Goal: Task Accomplishment & Management: Complete application form

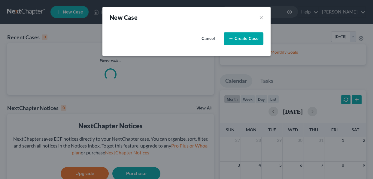
select select "8"
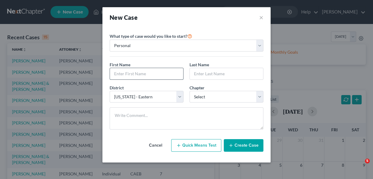
click at [162, 72] on input "text" at bounding box center [146, 73] width 73 height 11
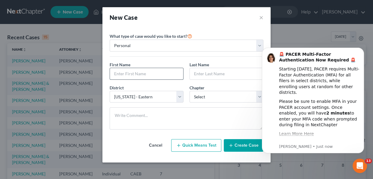
click at [162, 72] on input "text" at bounding box center [146, 73] width 73 height 11
click at [148, 71] on input "text" at bounding box center [146, 73] width 73 height 11
type input "[PERSON_NAME]"
click at [192, 72] on input "text" at bounding box center [226, 73] width 73 height 11
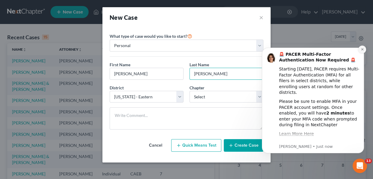
type input "[PERSON_NAME]"
click at [361, 51] on button "Dismiss notification" at bounding box center [362, 50] width 8 height 8
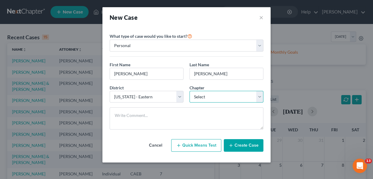
click at [261, 98] on select "Select 7 11 12 13" at bounding box center [226, 97] width 74 height 12
select select "0"
click at [189, 91] on select "Select 7 11 12 13" at bounding box center [226, 97] width 74 height 12
click at [239, 148] on button "Create Case" at bounding box center [244, 145] width 40 height 13
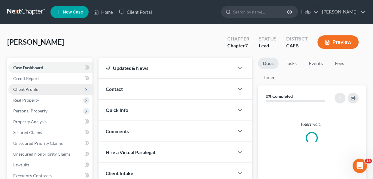
click at [32, 88] on span "Client Profile" at bounding box center [25, 89] width 25 height 5
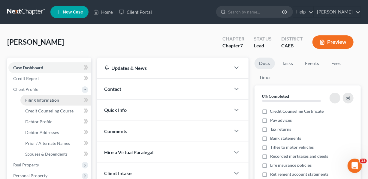
click at [54, 100] on span "Filing Information" at bounding box center [42, 100] width 34 height 5
select select "1"
select select "0"
select select "8"
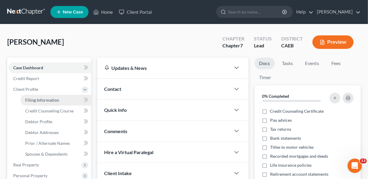
select select "4"
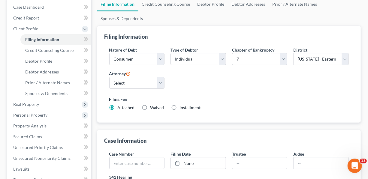
scroll to position [76, 0]
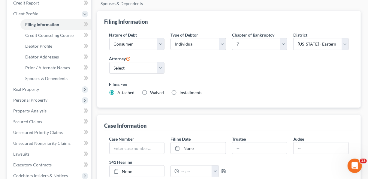
click at [180, 93] on label "Installments Installments" at bounding box center [191, 93] width 23 height 6
click at [182, 93] on input "Installments Installments" at bounding box center [184, 92] width 4 height 4
radio input "true"
radio input "false"
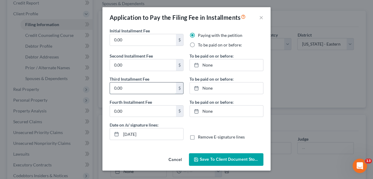
click at [146, 91] on input "0.00" at bounding box center [143, 88] width 66 height 11
click at [262, 17] on button "×" at bounding box center [261, 17] width 4 height 7
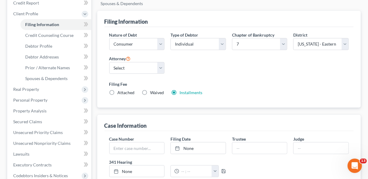
click at [150, 91] on label "Waived Waived" at bounding box center [157, 93] width 14 height 6
click at [153, 91] on input "Waived Waived" at bounding box center [155, 92] width 4 height 4
radio input "true"
radio input "false"
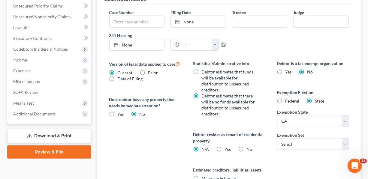
scroll to position [203, 0]
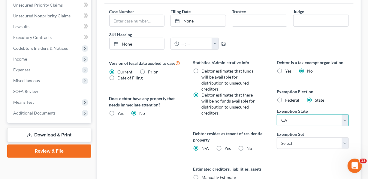
click at [346, 119] on select "State [US_STATE] AK AR AZ CA CO CT DE DC [GEOGRAPHIC_DATA] [GEOGRAPHIC_DATA] GU…" at bounding box center [313, 120] width 72 height 12
click at [277, 114] on select "State [US_STATE] AK AR AZ CA CO CT DE DC [GEOGRAPHIC_DATA] [GEOGRAPHIC_DATA] GU…" at bounding box center [313, 120] width 72 height 12
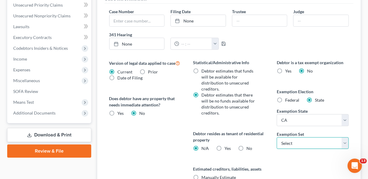
click at [344, 141] on select "Select 703 704" at bounding box center [313, 143] width 72 height 12
select select "0"
click at [277, 137] on select "Select 703 704" at bounding box center [313, 143] width 72 height 12
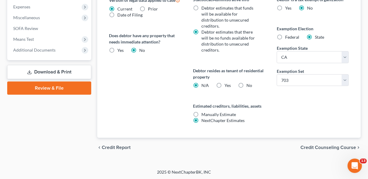
click at [330, 146] on span "Credit Counseling Course" at bounding box center [328, 147] width 56 height 5
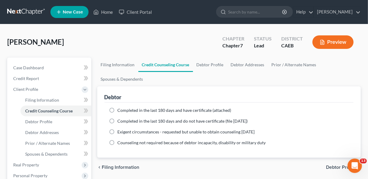
click at [118, 108] on label "Completed in the last 180 days and have certificate (attached)" at bounding box center [175, 110] width 114 height 6
click at [120, 108] on input "Completed in the last 180 days and have certificate (attached)" at bounding box center [122, 109] width 4 height 4
radio input "true"
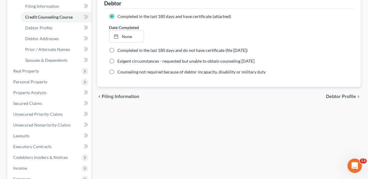
scroll to position [101, 0]
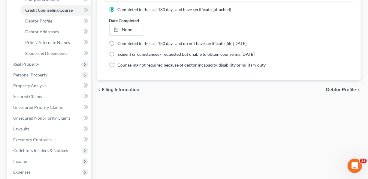
click at [342, 87] on span "Debtor Profile" at bounding box center [341, 89] width 30 height 5
select select "0"
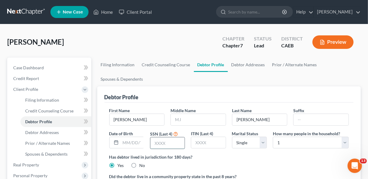
click at [176, 144] on input "text" at bounding box center [167, 142] width 34 height 11
type input "3273"
click at [347, 143] on select "Select 1 2 3 4 5 6 7 8 9 10 11 12 13 14 15 16 17 18 19 20" at bounding box center [311, 143] width 76 height 12
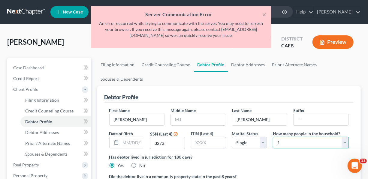
select select "2"
click at [273, 137] on select "Select 1 2 3 4 5 6 7 8 9 10 11 12 13 14 15 16 17 18 19 20" at bounding box center [311, 143] width 76 height 12
click at [264, 15] on button "×" at bounding box center [264, 14] width 4 height 7
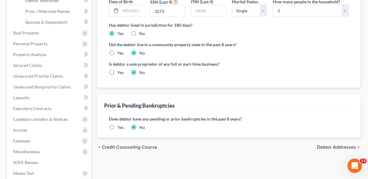
scroll to position [139, 0]
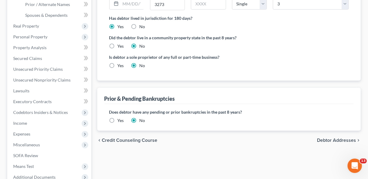
click at [333, 141] on span "Debtor Addresses" at bounding box center [336, 140] width 39 height 5
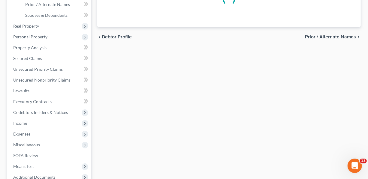
select select "0"
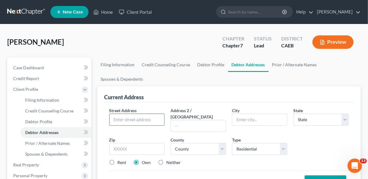
click at [134, 120] on input "text" at bounding box center [137, 119] width 55 height 11
type input "[STREET_ADDRESS]"
click at [146, 143] on input "text" at bounding box center [137, 149] width 56 height 12
type input "93662"
click at [246, 120] on input "text" at bounding box center [259, 119] width 55 height 11
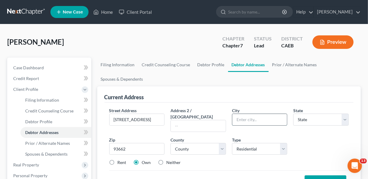
type input "Selma"
select select "4"
type input "a"
type input "Selma"
click at [118, 160] on label "Rent" at bounding box center [122, 163] width 9 height 6
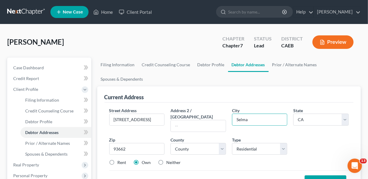
click at [120, 160] on input "Rent" at bounding box center [122, 162] width 4 height 4
radio input "true"
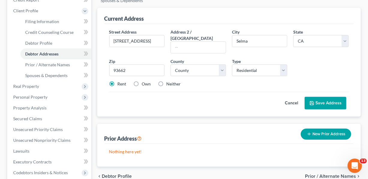
scroll to position [81, 0]
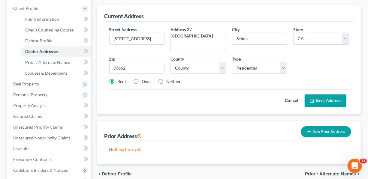
click at [330, 95] on button "Save Address" at bounding box center [326, 101] width 42 height 13
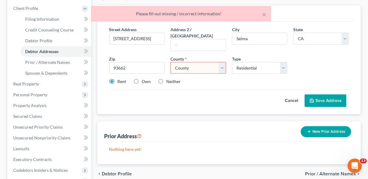
click at [222, 62] on select "County [GEOGRAPHIC_DATA] [GEOGRAPHIC_DATA] [GEOGRAPHIC_DATA] [GEOGRAPHIC_DATA] …" at bounding box center [198, 68] width 56 height 12
select select "9"
click at [170, 62] on select "County [GEOGRAPHIC_DATA] [GEOGRAPHIC_DATA] [GEOGRAPHIC_DATA] [GEOGRAPHIC_DATA] …" at bounding box center [198, 68] width 56 height 12
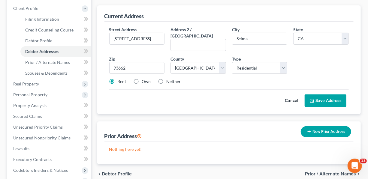
click at [321, 127] on button "New Prior Address" at bounding box center [326, 131] width 50 height 11
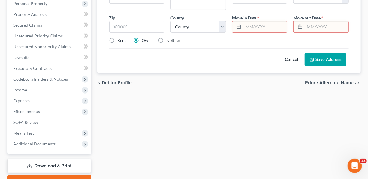
scroll to position [187, 0]
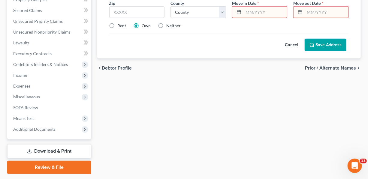
click at [325, 66] on span "Prior / Alternate Names" at bounding box center [330, 68] width 51 height 5
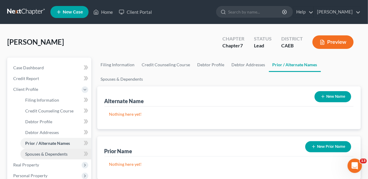
click at [58, 156] on link "Spouses & Dependents" at bounding box center [55, 154] width 71 height 11
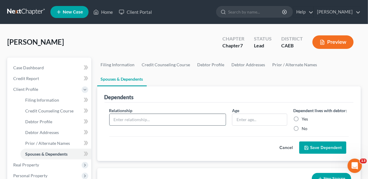
click at [162, 121] on input "text" at bounding box center [168, 119] width 116 height 11
type input "Live in Girlfriend"
click at [259, 121] on input "text" at bounding box center [259, 119] width 55 height 11
type input "32"
click at [302, 117] on label "Yes" at bounding box center [305, 119] width 6 height 6
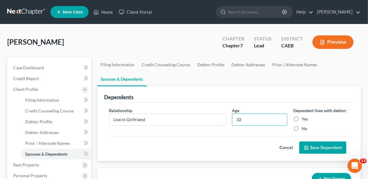
click at [304, 117] on input "Yes" at bounding box center [306, 118] width 4 height 4
radio input "true"
drag, startPoint x: 269, startPoint y: 119, endPoint x: 223, endPoint y: 118, distance: 45.6
click at [223, 118] on div "Relationship * Live in Girlfriend Age [DEMOGRAPHIC_DATA] Dependent lives with d…" at bounding box center [229, 121] width 246 height 29
click at [316, 146] on button "Save Dependent" at bounding box center [322, 148] width 47 height 13
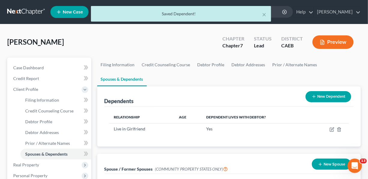
click at [328, 98] on button "New Dependent" at bounding box center [329, 96] width 46 height 11
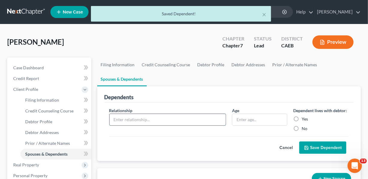
click at [155, 119] on input "text" at bounding box center [168, 119] width 116 height 11
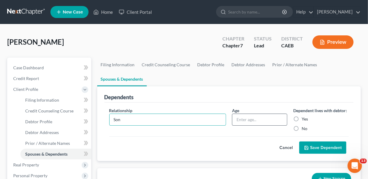
type input "Son"
click at [243, 121] on input "text" at bounding box center [259, 119] width 55 height 11
type input "2"
click at [302, 118] on label "Yes" at bounding box center [305, 119] width 6 height 6
click at [304, 118] on input "Yes" at bounding box center [306, 118] width 4 height 4
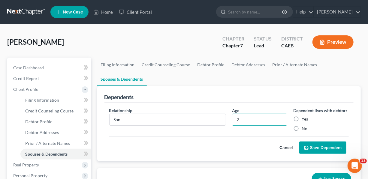
radio input "true"
click at [328, 147] on button "Save Dependent" at bounding box center [322, 148] width 47 height 13
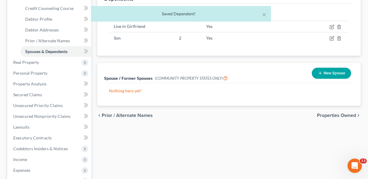
scroll to position [112, 0]
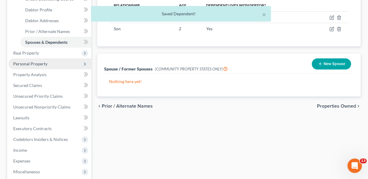
click at [31, 63] on span "Personal Property" at bounding box center [30, 63] width 34 height 5
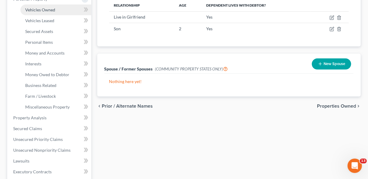
click at [51, 11] on span "Vehicles Owned" at bounding box center [40, 9] width 30 height 5
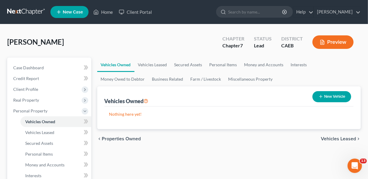
click at [331, 95] on button "New Vehicle" at bounding box center [331, 96] width 39 height 11
select select "0"
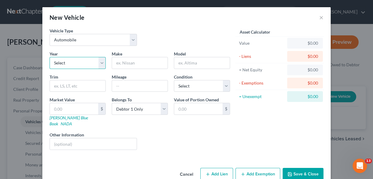
click at [101, 64] on select "Select 2026 2025 2024 2023 2022 2021 2020 2019 2018 2017 2016 2015 2014 2013 20…" at bounding box center [78, 63] width 56 height 12
select select "3"
click at [50, 57] on select "Select 2026 2025 2024 2023 2022 2021 2020 2019 2018 2017 2016 2015 2014 2013 20…" at bounding box center [78, 63] width 56 height 12
click at [135, 64] on input "text" at bounding box center [140, 62] width 56 height 11
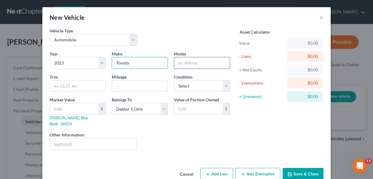
type input "Toyota"
click at [175, 61] on input "text" at bounding box center [202, 62] width 56 height 11
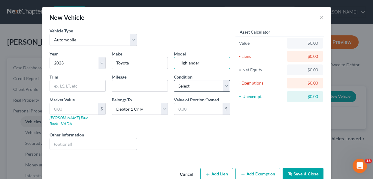
type input "Highlander"
click at [225, 86] on select "Select Excellent Very Good Good Fair Poor" at bounding box center [202, 86] width 56 height 12
select select "1"
click at [174, 80] on select "Select Excellent Very Good Good Fair Poor" at bounding box center [202, 86] width 56 height 12
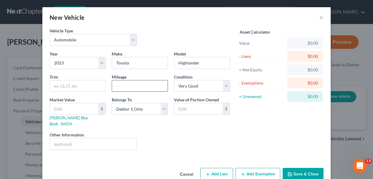
click at [135, 87] on input "text" at bounding box center [140, 85] width 56 height 11
type input "32000"
click at [74, 107] on input "text" at bounding box center [74, 108] width 48 height 11
type input "2"
type input "2.00"
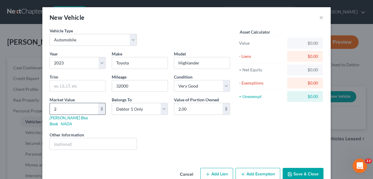
type input "27"
type input "27.00"
type input "270"
type input "270.00"
type input "2700"
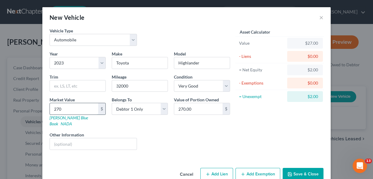
type input "2,700.00"
type input "2,7000"
type input "27,000.00"
type input "27,000"
click at [217, 169] on button "Add Lien" at bounding box center [216, 174] width 33 height 13
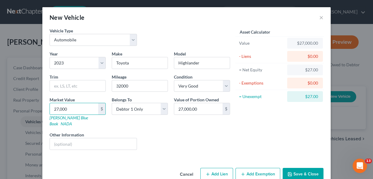
select select "0"
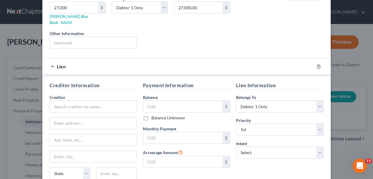
scroll to position [104, 0]
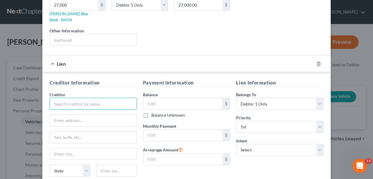
click at [56, 98] on input "text" at bounding box center [93, 104] width 87 height 12
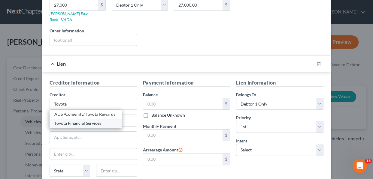
click at [71, 120] on div "Toyota Financial Services" at bounding box center [85, 123] width 62 height 6
type input "Toyota Financial Services"
type input "PO box 5855"
type input "[PERSON_NAME] Stream"
select select "14"
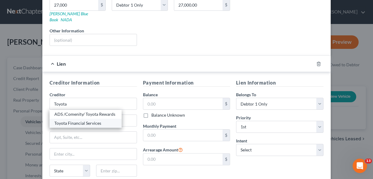
type input "60197"
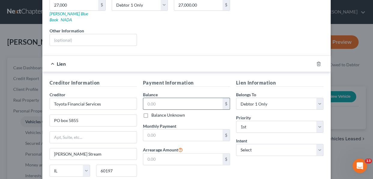
click at [165, 99] on input "text" at bounding box center [183, 103] width 80 height 11
type input "42,000"
click at [316, 144] on select "Select Surrender Redeem Reaffirm Avoid Other" at bounding box center [279, 150] width 87 height 12
select select "0"
click at [236, 144] on select "Select Surrender Redeem Reaffirm Avoid Other" at bounding box center [279, 150] width 87 height 12
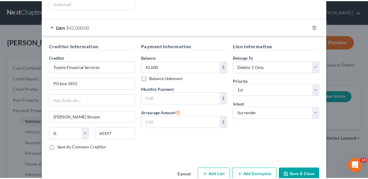
scroll to position [148, 0]
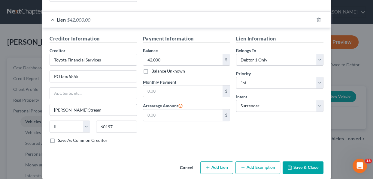
click at [306, 161] on button "Save & Close" at bounding box center [302, 167] width 41 height 13
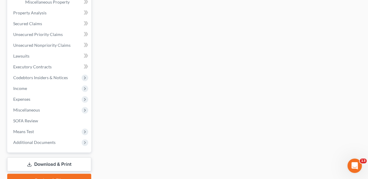
scroll to position [219, 0]
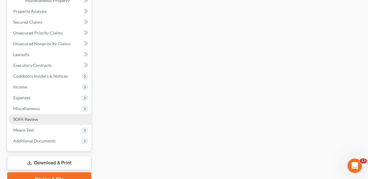
click at [39, 121] on link "SOFA Review" at bounding box center [49, 119] width 83 height 11
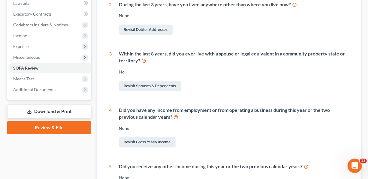
scroll to position [170, 0]
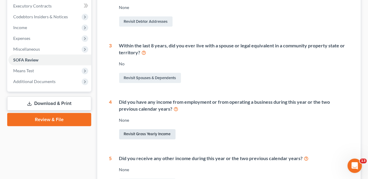
click at [141, 135] on link "Revisit Gross Yearly Income" at bounding box center [147, 134] width 56 height 10
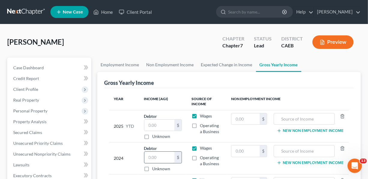
click at [171, 156] on input "text" at bounding box center [159, 157] width 30 height 11
type input "8,670"
click at [251, 152] on input "text" at bounding box center [245, 151] width 28 height 11
type input "17,600"
click at [306, 151] on input "text" at bounding box center [304, 151] width 54 height 11
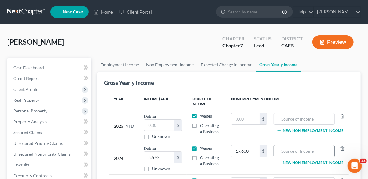
click at [306, 151] on input "text" at bounding box center [304, 151] width 54 height 11
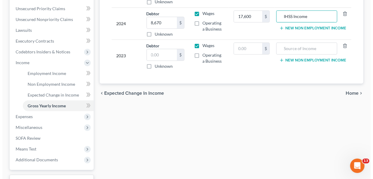
scroll to position [139, 0]
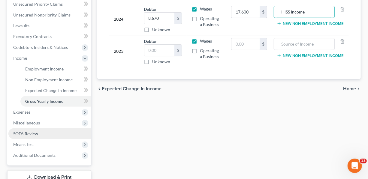
type input "IHSS Income"
click at [31, 133] on span "SOFA Review" at bounding box center [25, 133] width 25 height 5
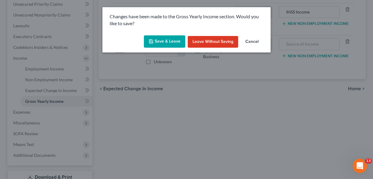
click at [168, 44] on button "Save & Leave" at bounding box center [164, 41] width 41 height 13
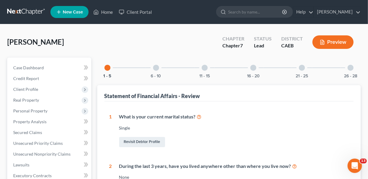
click at [254, 68] on div at bounding box center [253, 68] width 6 height 6
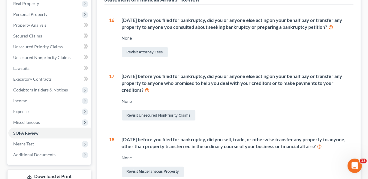
scroll to position [100, 0]
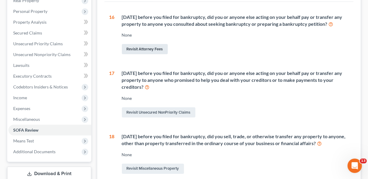
click at [141, 50] on link "Revisit Attorney Fees" at bounding box center [145, 49] width 46 height 10
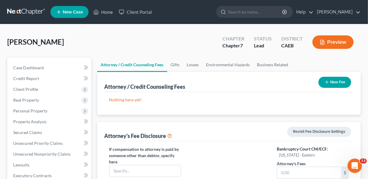
click at [329, 81] on button "New Fee" at bounding box center [334, 82] width 33 height 11
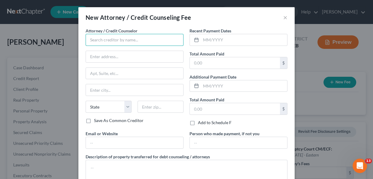
click at [163, 37] on input "text" at bounding box center [135, 40] width 98 height 12
type input "[PERSON_NAME]"
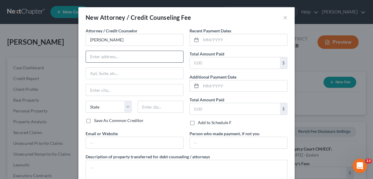
click at [140, 54] on input "text" at bounding box center [134, 56] width 97 height 11
type input "[STREET_ADDRESS]"
type input "Clovis"
select select "4"
type input "93619"
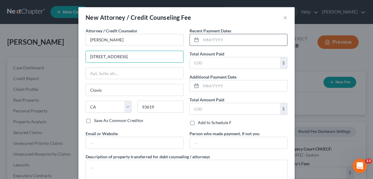
drag, startPoint x: 206, startPoint y: 41, endPoint x: 210, endPoint y: 41, distance: 3.9
click at [206, 41] on input "text" at bounding box center [244, 39] width 86 height 11
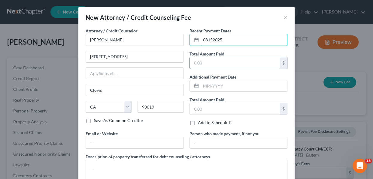
type input "08152025"
click at [208, 62] on input "text" at bounding box center [235, 62] width 90 height 11
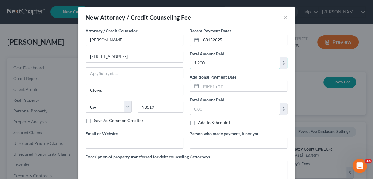
type input "1,200"
click at [209, 106] on input "text" at bounding box center [235, 108] width 90 height 11
type input "1,200"
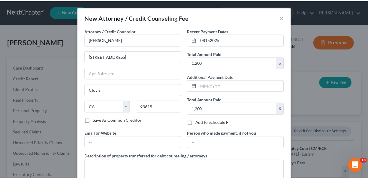
scroll to position [40, 0]
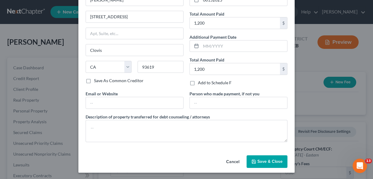
click at [266, 161] on span "Save & Close" at bounding box center [269, 161] width 25 height 5
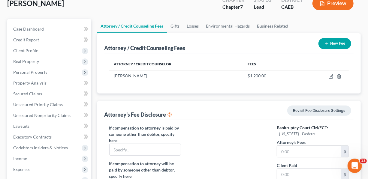
scroll to position [98, 0]
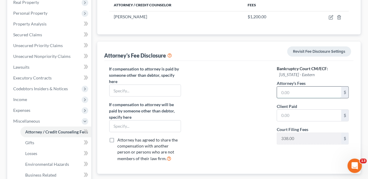
click at [294, 90] on input "text" at bounding box center [309, 92] width 64 height 11
type input "1,200"
click at [291, 117] on input "text" at bounding box center [309, 115] width 64 height 11
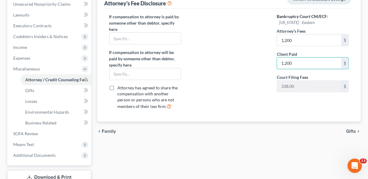
scroll to position [193, 0]
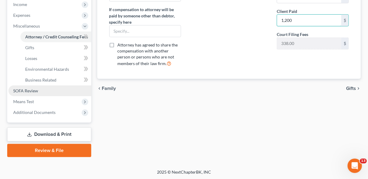
type input "1,200"
click at [29, 92] on span "SOFA Review" at bounding box center [25, 90] width 25 height 5
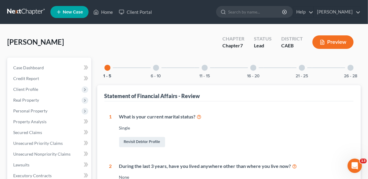
click at [253, 68] on div at bounding box center [253, 68] width 6 height 6
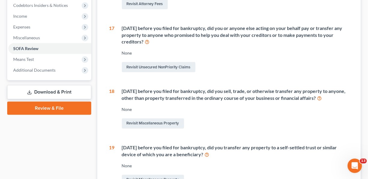
scroll to position [183, 0]
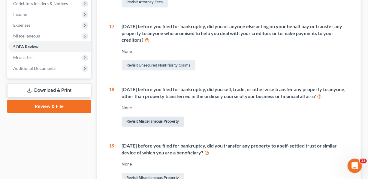
click at [168, 127] on link "Revisit Miscellaneous Property" at bounding box center [153, 122] width 62 height 10
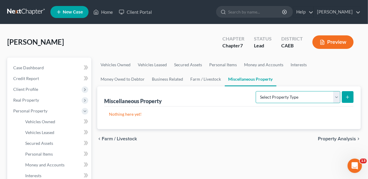
click at [338, 96] on select "Select Property Type Assigned for Creditor Benefit [DATE] Holding for Another N…" at bounding box center [298, 97] width 85 height 12
select select "transferred"
click at [256, 91] on select "Select Property Type Assigned for Creditor Benefit [DATE] Holding for Another N…" at bounding box center [298, 97] width 85 height 12
click at [346, 98] on icon "submit" at bounding box center [347, 97] width 5 height 5
select select "Ordinary ([DATE])"
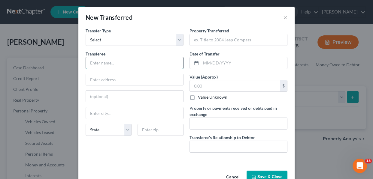
click at [134, 61] on input "text" at bounding box center [134, 62] width 97 height 11
type input "Unrelated 3rd Party"
click at [217, 40] on input "text" at bounding box center [238, 39] width 97 height 11
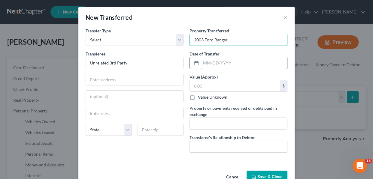
type input "2003 Ford Ranger"
click at [210, 66] on input "text" at bounding box center [244, 62] width 86 height 11
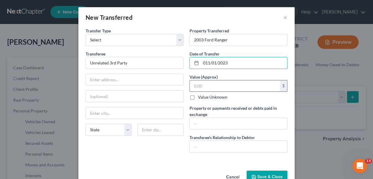
type input "011/01/2023"
click at [213, 84] on input "text" at bounding box center [235, 85] width 90 height 11
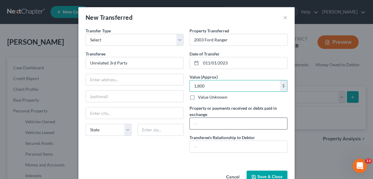
type input "1,800"
click at [211, 121] on input "text" at bounding box center [238, 123] width 97 height 11
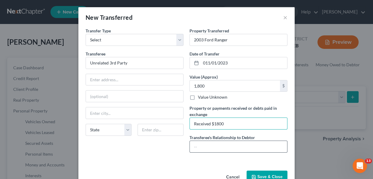
type input "Received $1800"
click at [205, 142] on input "text" at bounding box center [238, 146] width 97 height 11
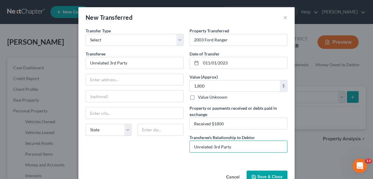
type input "Unrelated 3rd Party"
click at [272, 176] on button "Save & Close" at bounding box center [266, 177] width 41 height 13
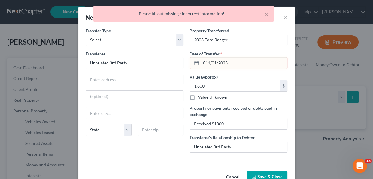
click at [204, 63] on input "011/01/2023" at bounding box center [244, 62] width 86 height 11
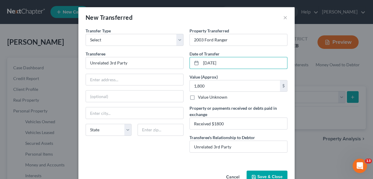
type input "[DATE]"
click at [260, 175] on button "Save & Close" at bounding box center [266, 177] width 41 height 13
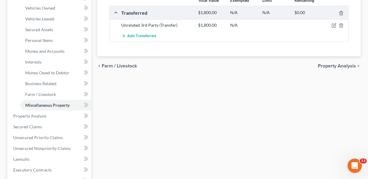
scroll to position [75, 0]
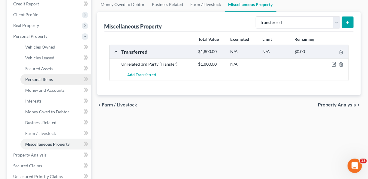
click at [46, 79] on span "Personal Items" at bounding box center [39, 79] width 28 height 5
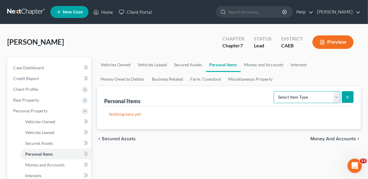
click at [336, 97] on select "Select Item Type Clothing Collectibles Of Value Electronics Firearms Household …" at bounding box center [307, 97] width 67 height 12
select select "clothing"
click at [274, 91] on select "Select Item Type Clothing Collectibles Of Value Electronics Firearms Household …" at bounding box center [307, 97] width 67 height 12
click at [346, 97] on icon "submit" at bounding box center [347, 97] width 5 height 5
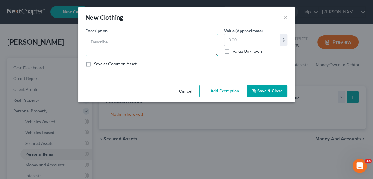
click at [146, 47] on textarea at bounding box center [152, 45] width 132 height 22
type textarea "Misc. [GEOGRAPHIC_DATA]"
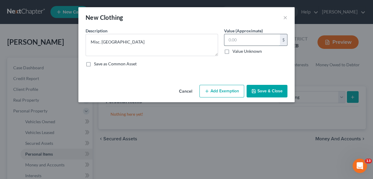
click at [233, 39] on input "text" at bounding box center [252, 39] width 56 height 11
type input "600"
click at [229, 91] on button "Add Exemption" at bounding box center [221, 91] width 45 height 13
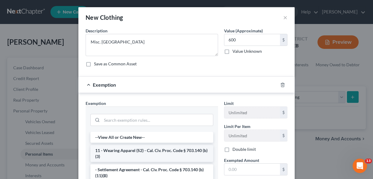
click at [194, 149] on li "11 - Wearing Apparel (S2) - Cal. Civ. Proc. Code § 703.140 (b)(3)" at bounding box center [151, 153] width 123 height 17
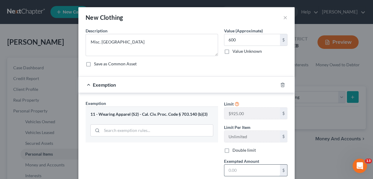
click at [232, 169] on input "text" at bounding box center [252, 170] width 56 height 11
type input "600"
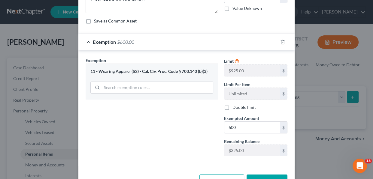
scroll to position [62, 0]
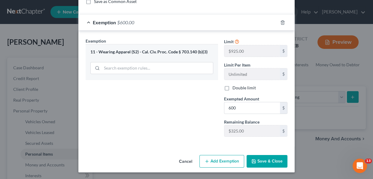
click at [271, 159] on button "Save & Close" at bounding box center [266, 161] width 41 height 13
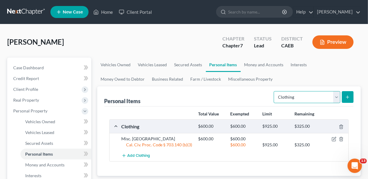
click at [337, 96] on select "Select Item Type Clothing Collectibles Of Value Electronics Firearms Household …" at bounding box center [307, 97] width 67 height 12
select select "household_goods"
click at [274, 91] on select "Select Item Type Clothing Collectibles Of Value Electronics Firearms Household …" at bounding box center [307, 97] width 67 height 12
click at [349, 98] on icon "submit" at bounding box center [347, 97] width 5 height 5
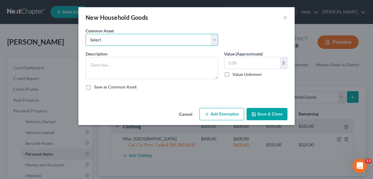
click at [196, 41] on select "Select Household goods and furnishings Household goods and furnishings" at bounding box center [152, 40] width 132 height 12
select select "0"
click at [86, 34] on select "Select Household goods and furnishings Household goods and furnishings" at bounding box center [152, 40] width 132 height 12
type textarea "Household goods and furnishings"
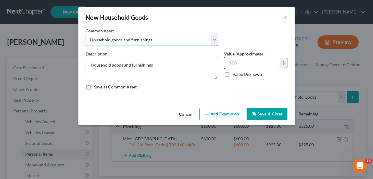
type input "3,500.00"
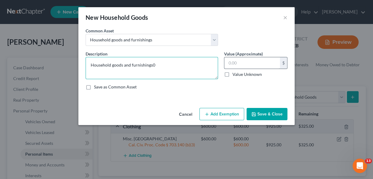
type textarea "Household goods and furnishings"
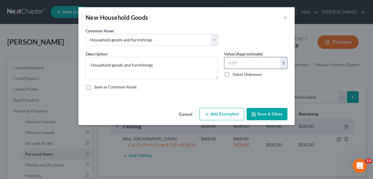
click at [240, 61] on input "text" at bounding box center [252, 62] width 56 height 11
type input "4,000"
click at [231, 115] on button "Add Exemption" at bounding box center [221, 114] width 45 height 13
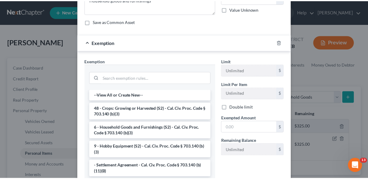
scroll to position [80, 0]
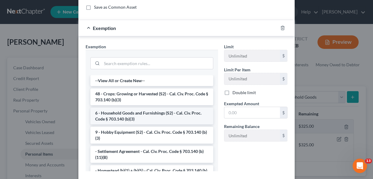
click at [143, 113] on li "6 - Household Goods and Furnishings (S2) - Cal. Civ. Proc. Code § 703.140 (b)(3)" at bounding box center [151, 116] width 123 height 17
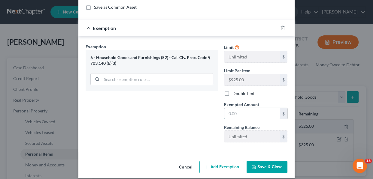
click at [231, 114] on input "text" at bounding box center [252, 113] width 56 height 11
type input "4,000"
click at [258, 166] on button "Save & Close" at bounding box center [266, 167] width 41 height 13
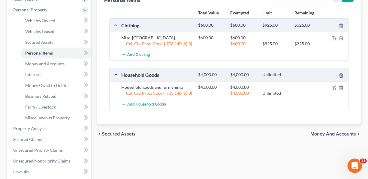
scroll to position [53, 0]
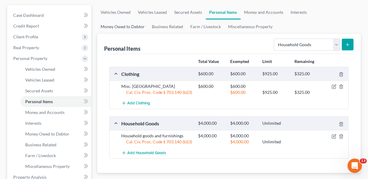
click at [319, 12] on ul "Vehicles Owned Vehicles Leased Secured Assets Personal Items Money and Accounts…" at bounding box center [229, 19] width 264 height 29
click at [300, 14] on link "Interests" at bounding box center [298, 12] width 23 height 14
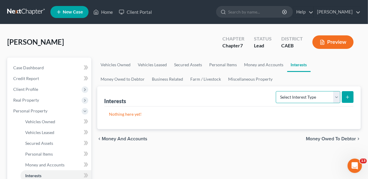
click at [335, 97] on select "Select Interest Type 401K Annuity Bond Education IRA Government Bond Government…" at bounding box center [308, 97] width 65 height 12
click at [349, 74] on ul "Vehicles Owned Vehicles Leased Secured Assets Personal Items Money and Accounts…" at bounding box center [229, 72] width 264 height 29
click at [149, 72] on link "Money Owed to Debtor" at bounding box center [122, 79] width 51 height 14
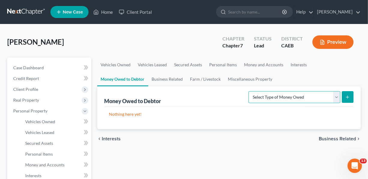
click at [338, 98] on select "Select Type of Money Owed Accounts Receivable Alimony Child Support Claims Agai…" at bounding box center [295, 97] width 92 height 12
select select "expected_tax_refund"
click at [250, 91] on select "Select Type of Money Owed Accounts Receivable Alimony Child Support Claims Agai…" at bounding box center [295, 97] width 92 height 12
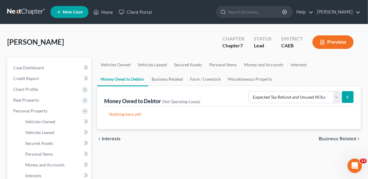
click at [348, 96] on icon "submit" at bounding box center [347, 97] width 5 height 5
select select "0"
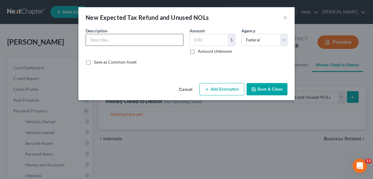
click at [163, 39] on input "text" at bounding box center [134, 39] width 97 height 11
type input "Est Tax Refund for 2025"
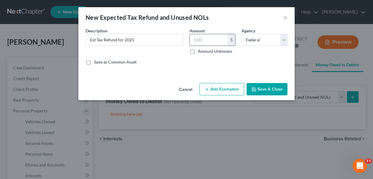
click at [195, 41] on input "text" at bounding box center [209, 39] width 38 height 11
type input "7,000"
click at [222, 92] on button "Add Exemption" at bounding box center [221, 89] width 45 height 13
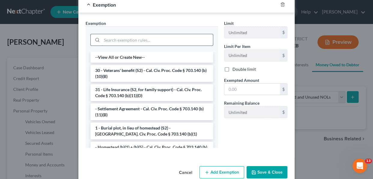
click at [107, 39] on input "search" at bounding box center [157, 39] width 111 height 11
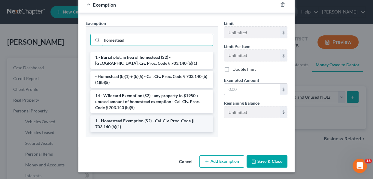
type input "homestead"
click at [126, 120] on li "1 - Homestead Exemption (S2) - Cal. Civ. Proc. Code § 703.140 (b)(1)" at bounding box center [151, 124] width 123 height 17
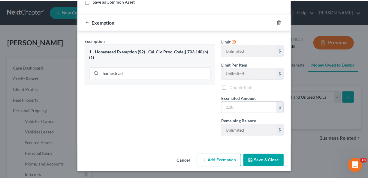
scroll to position [61, 0]
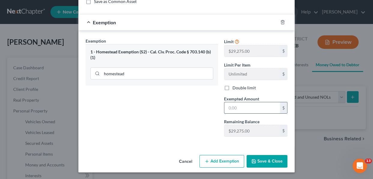
click at [228, 108] on input "text" at bounding box center [252, 107] width 56 height 11
type input "7,000"
click at [270, 161] on button "Save & Close" at bounding box center [266, 161] width 41 height 13
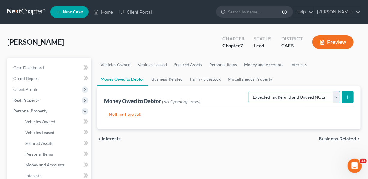
click at [336, 98] on select "Select Type of Money Owed Accounts Receivable Alimony Child Support Claims Agai…" at bounding box center [295, 97] width 92 height 12
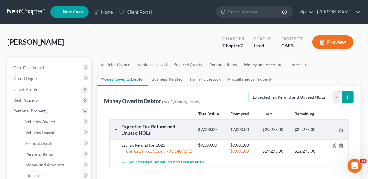
click at [250, 91] on select "Select Type of Money Owed Accounts Receivable Alimony Child Support Claims Agai…" at bounding box center [295, 97] width 92 height 12
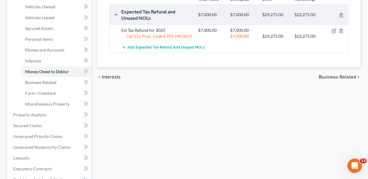
scroll to position [137, 0]
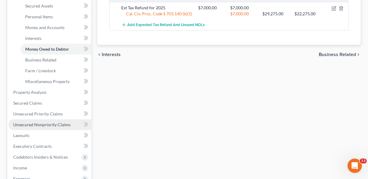
click at [57, 125] on span "Unsecured Nonpriority Claims" at bounding box center [41, 124] width 57 height 5
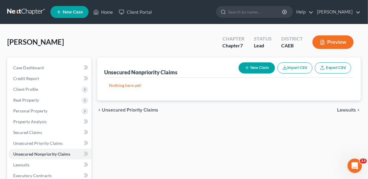
click at [261, 67] on button "New Claim" at bounding box center [257, 67] width 36 height 11
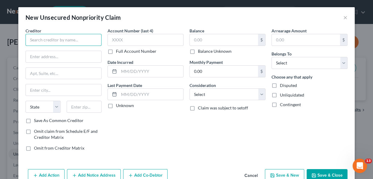
click at [69, 39] on input "text" at bounding box center [64, 40] width 76 height 12
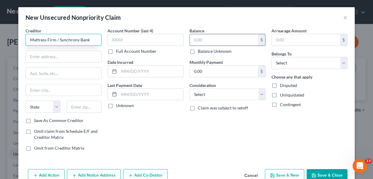
type input "Mattress Firm / Synchrony Bank"
click at [198, 39] on input "text" at bounding box center [224, 39] width 68 height 11
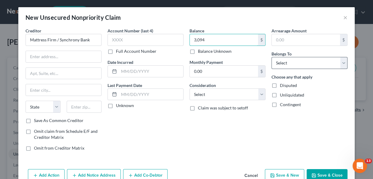
type input "3,094"
drag, startPoint x: 339, startPoint y: 65, endPoint x: 338, endPoint y: 68, distance: 4.2
click at [339, 65] on select "Select Debtor 1 Only Debtor 2 Only Debtor 1 And Debtor 2 Only At Least One Of T…" at bounding box center [309, 63] width 76 height 12
select select "0"
click at [271, 57] on select "Select Debtor 1 Only Debtor 2 Only Debtor 1 And Debtor 2 Only At Least One Of T…" at bounding box center [309, 63] width 76 height 12
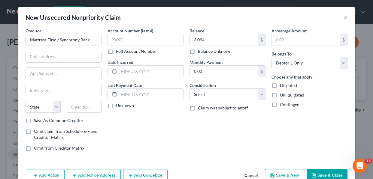
click at [279, 171] on button "Save & New" at bounding box center [284, 175] width 39 height 13
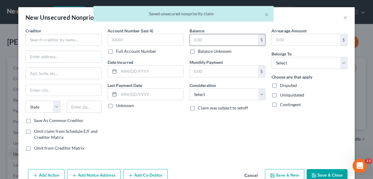
click at [202, 40] on input "text" at bounding box center [224, 39] width 68 height 11
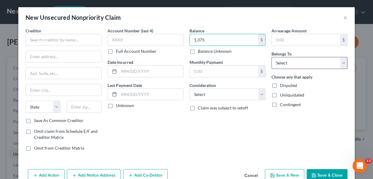
type input "1,375"
drag, startPoint x: 343, startPoint y: 63, endPoint x: 342, endPoint y: 68, distance: 5.1
click at [343, 63] on select "Select Debtor 1 Only Debtor 2 Only Debtor 1 And Debtor 2 Only At Least One Of T…" at bounding box center [309, 63] width 76 height 12
select select "0"
click at [271, 57] on select "Select Debtor 1 Only Debtor 2 Only Debtor 1 And Debtor 2 Only At Least One Of T…" at bounding box center [309, 63] width 76 height 12
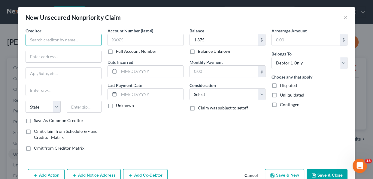
click at [58, 37] on input "text" at bounding box center [64, 40] width 76 height 12
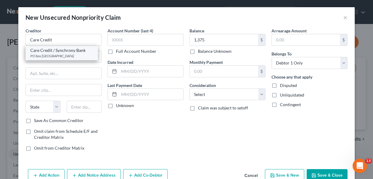
click at [60, 53] on div "Care Credit / Synchrony Bank" at bounding box center [61, 50] width 62 height 6
type input "Care Credit / Synchrony Bank"
type input "PO box 960061"
type input "Orlando"
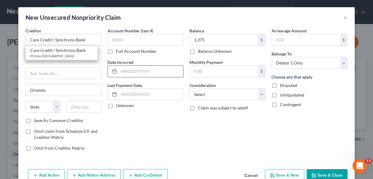
select select "9"
type input "32896"
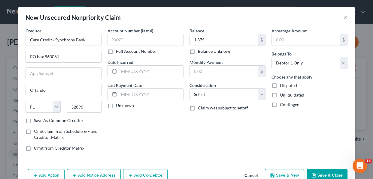
click at [278, 176] on button "Save & New" at bounding box center [284, 175] width 39 height 13
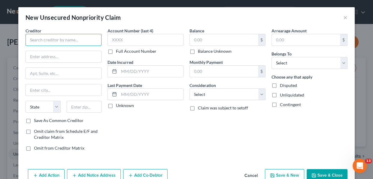
click at [72, 39] on input "text" at bounding box center [64, 40] width 76 height 12
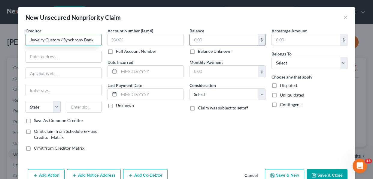
type input "Jewelry Custom / Synchrony Bank"
click at [199, 42] on input "text" at bounding box center [224, 39] width 68 height 11
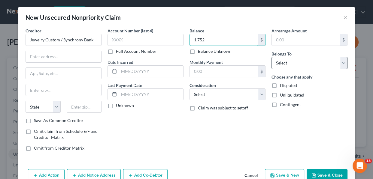
type input "1,752"
drag, startPoint x: 339, startPoint y: 63, endPoint x: 339, endPoint y: 68, distance: 5.7
click at [339, 63] on select "Select Debtor 1 Only Debtor 2 Only Debtor 1 And Debtor 2 Only At Least One Of T…" at bounding box center [309, 63] width 76 height 12
select select "0"
click at [271, 57] on select "Select Debtor 1 Only Debtor 2 Only Debtor 1 And Debtor 2 Only At Least One Of T…" at bounding box center [309, 63] width 76 height 12
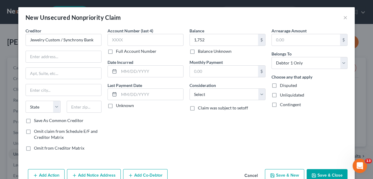
click at [286, 174] on button "Save & New" at bounding box center [284, 175] width 39 height 13
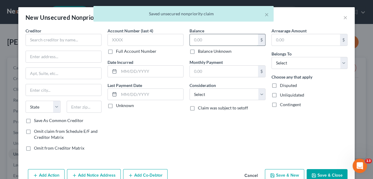
click at [215, 41] on input "text" at bounding box center [224, 39] width 68 height 11
type input "1,000"
click at [344, 66] on select "Select Debtor 1 Only Debtor 2 Only Debtor 1 And Debtor 2 Only At Least One Of T…" at bounding box center [309, 63] width 76 height 12
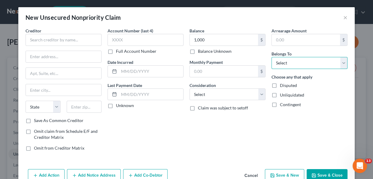
select select "0"
click at [271, 57] on select "Select Debtor 1 Only Debtor 2 Only Debtor 1 And Debtor 2 Only At Least One Of T…" at bounding box center [309, 63] width 76 height 12
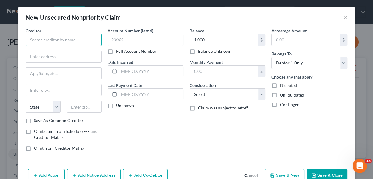
click at [48, 39] on input "text" at bounding box center [64, 40] width 76 height 12
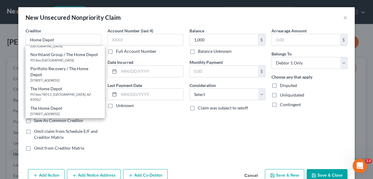
scroll to position [30, 0]
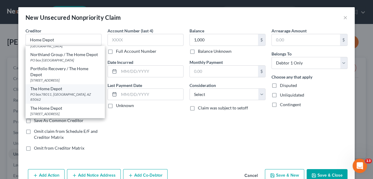
click at [63, 90] on div "The Home Depot" at bounding box center [64, 89] width 69 height 6
type input "The Home Depot"
type input "PO box78011"
type input "Phoenix"
select select "3"
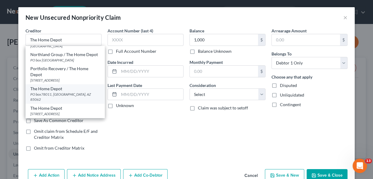
type input "85062"
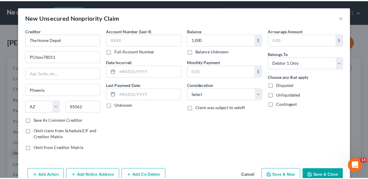
scroll to position [0, 0]
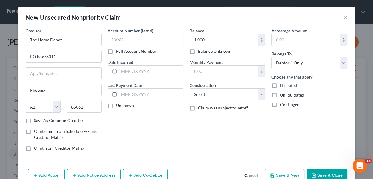
click at [291, 177] on button "Save & New" at bounding box center [284, 175] width 39 height 13
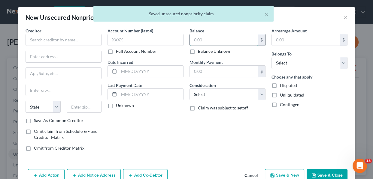
click at [207, 38] on input "text" at bounding box center [224, 39] width 68 height 11
type input "1,200"
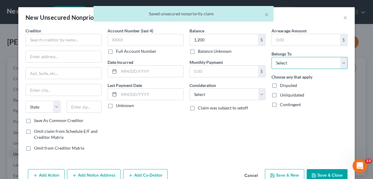
click at [340, 66] on select "Select Debtor 1 Only Debtor 2 Only Debtor 1 And Debtor 2 Only At Least One Of T…" at bounding box center [309, 63] width 76 height 12
select select "0"
click at [271, 57] on select "Select Debtor 1 Only Debtor 2 Only Debtor 1 And Debtor 2 Only At Least One Of T…" at bounding box center [309, 63] width 76 height 12
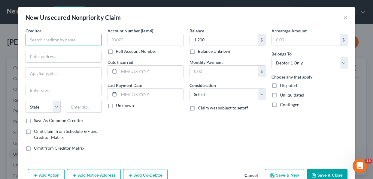
click at [69, 36] on input "text" at bounding box center [64, 40] width 76 height 12
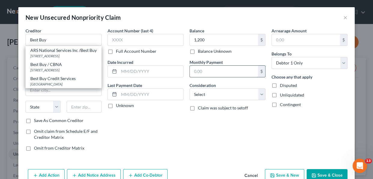
drag, startPoint x: 69, startPoint y: 87, endPoint x: 189, endPoint y: 76, distance: 120.9
click at [69, 87] on div "Best Buy Credit Services [GEOGRAPHIC_DATA]" at bounding box center [64, 81] width 76 height 14
type input "Best Buy Credit Services"
type input "Po Box 78009"
type input "Phoenix"
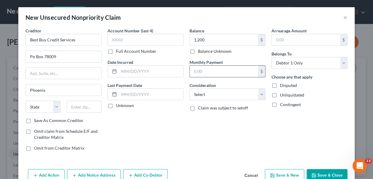
select select "3"
type input "85062"
click at [280, 177] on button "Save & New" at bounding box center [284, 175] width 39 height 13
click at [331, 172] on button "Save & Close" at bounding box center [326, 175] width 41 height 13
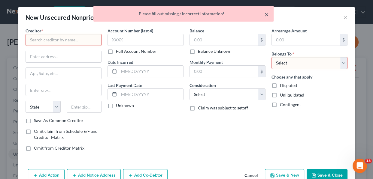
click at [267, 12] on button "×" at bounding box center [266, 14] width 4 height 7
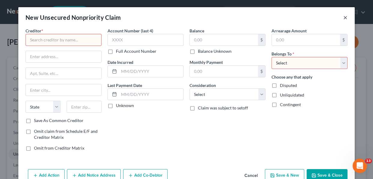
click at [343, 17] on button "×" at bounding box center [345, 17] width 4 height 7
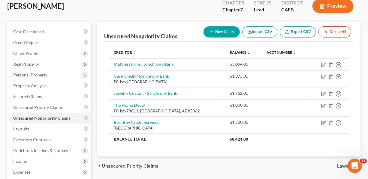
scroll to position [36, 0]
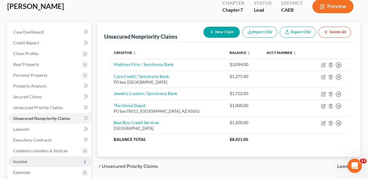
click at [24, 162] on span "Income" at bounding box center [20, 161] width 14 height 5
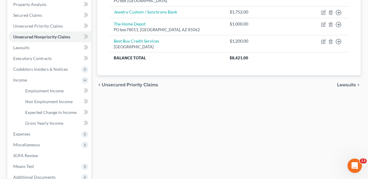
scroll to position [120, 0]
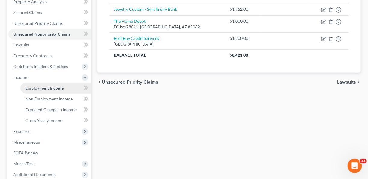
click at [50, 90] on link "Employment Income" at bounding box center [55, 88] width 71 height 11
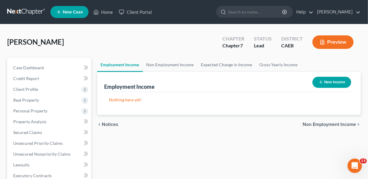
click at [336, 83] on button "New Income" at bounding box center [331, 82] width 39 height 11
select select "0"
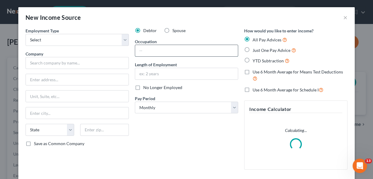
click at [147, 48] on input "text" at bounding box center [186, 50] width 103 height 11
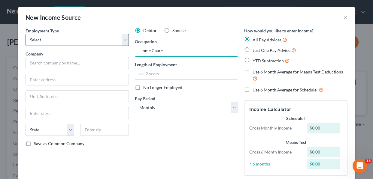
type input "Home Caare"
click at [125, 40] on select "Select Full or [DEMOGRAPHIC_DATA] Employment Self Employment" at bounding box center [77, 40] width 103 height 12
select select "0"
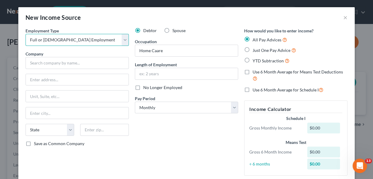
click at [26, 34] on select "Select Full or [DEMOGRAPHIC_DATA] Employment Self Employment" at bounding box center [77, 40] width 103 height 12
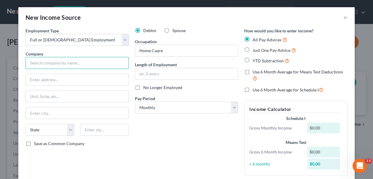
click at [62, 63] on input "text" at bounding box center [77, 63] width 103 height 12
type input "IHSS / State of [US_STATE]"
type input "DSS-IHSS"
type input "PO Box 1912"
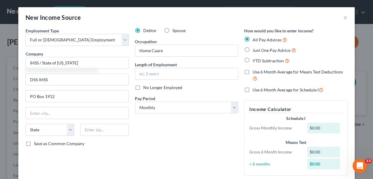
type input "[GEOGRAPHIC_DATA]"
select select "4"
type input "93718"
click at [252, 49] on label "Just One Pay Advice" at bounding box center [274, 50] width 44 height 7
click at [255, 49] on input "Just One Pay Advice" at bounding box center [257, 49] width 4 height 4
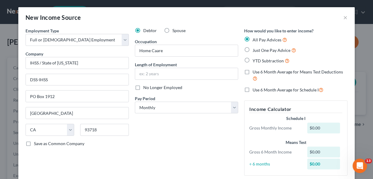
radio input "true"
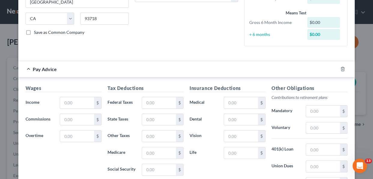
scroll to position [112, 0]
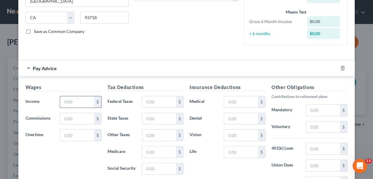
drag, startPoint x: 62, startPoint y: 101, endPoint x: 67, endPoint y: 100, distance: 4.6
click at [62, 101] on input "text" at bounding box center [77, 101] width 34 height 11
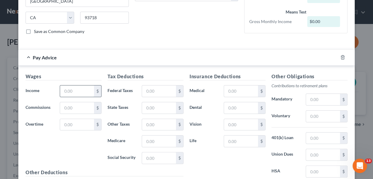
click at [73, 91] on input "text" at bounding box center [77, 91] width 34 height 11
type input "1,360"
click at [145, 90] on input "text" at bounding box center [159, 91] width 34 height 11
type input "120"
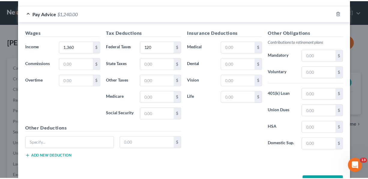
scroll to position [177, 0]
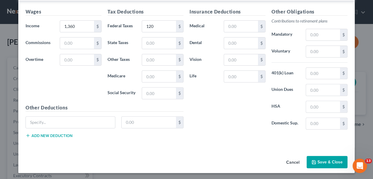
click at [330, 161] on button "Save & Close" at bounding box center [326, 162] width 41 height 13
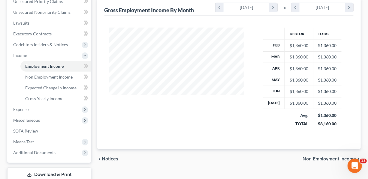
scroll to position [156, 0]
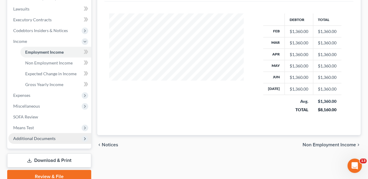
click at [40, 140] on span "Additional Documents" at bounding box center [34, 138] width 42 height 5
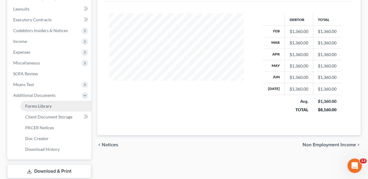
click at [44, 107] on span "Forms Library" at bounding box center [38, 106] width 26 height 5
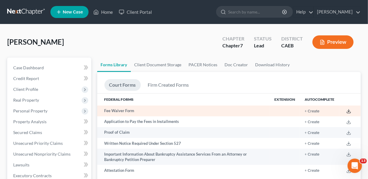
click at [349, 111] on icon at bounding box center [348, 111] width 5 height 5
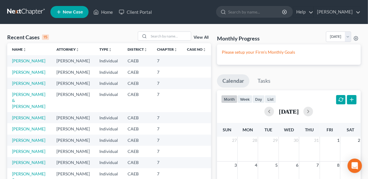
click at [77, 14] on span "New Case" at bounding box center [73, 12] width 20 height 5
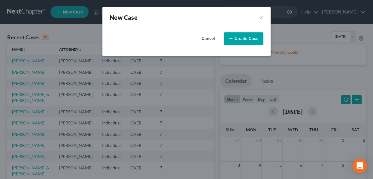
select select "8"
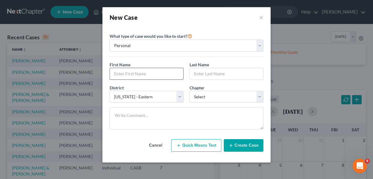
click at [126, 74] on input "text" at bounding box center [146, 73] width 73 height 11
type input "Scott"
click at [193, 72] on input "text" at bounding box center [226, 73] width 73 height 11
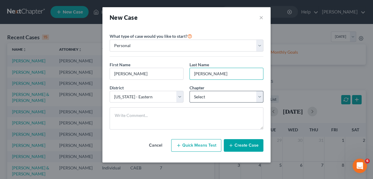
type input "Wurster"
click at [257, 98] on select "Select 7 11 12 13" at bounding box center [226, 97] width 74 height 12
select select "0"
click at [189, 91] on select "Select 7 11 12 13" at bounding box center [226, 97] width 74 height 12
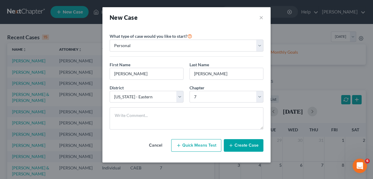
click at [252, 147] on button "Create Case" at bounding box center [244, 145] width 40 height 13
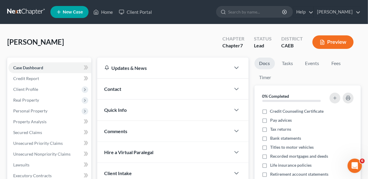
scroll to position [20, 0]
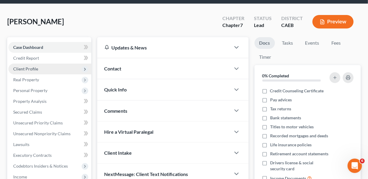
click at [35, 69] on span "Client Profile" at bounding box center [25, 68] width 25 height 5
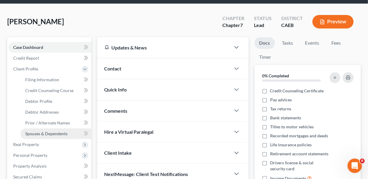
click at [46, 131] on span "Spouses & Dependents" at bounding box center [46, 133] width 42 height 5
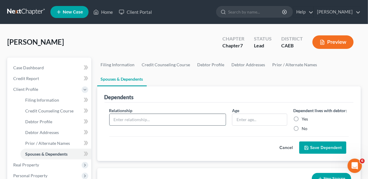
click at [181, 118] on input "text" at bounding box center [168, 119] width 116 height 11
click at [51, 119] on span "Debtor Profile" at bounding box center [38, 121] width 27 height 5
select select "0"
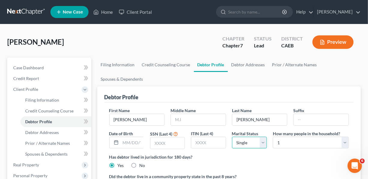
click at [262, 142] on select "Select Single Married Separated Divorced Widowed" at bounding box center [249, 143] width 35 height 12
select select "1"
click at [232, 137] on select "Select Single Married Separated Divorced Widowed" at bounding box center [249, 143] width 35 height 12
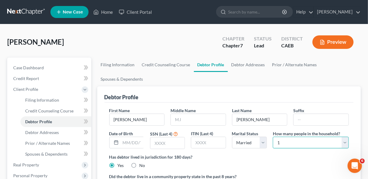
click at [344, 143] on select "Select 1 2 3 4 5 6 7 8 9 10 11 12 13 14 15 16 17 18 19 20" at bounding box center [311, 143] width 76 height 12
select select "3"
click at [273, 137] on select "Select 1 2 3 4 5 6 7 8 9 10 11 12 13 14 15 16 17 18 19 20" at bounding box center [311, 143] width 76 height 12
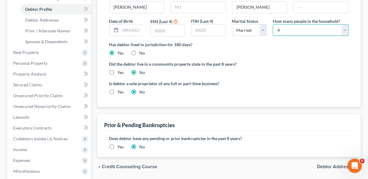
scroll to position [149, 0]
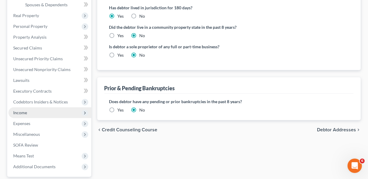
click at [21, 114] on span "Income" at bounding box center [20, 112] width 14 height 5
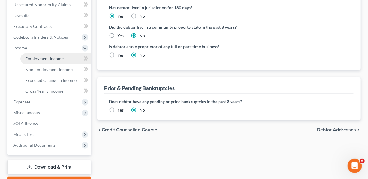
click at [58, 59] on span "Employment Income" at bounding box center [44, 58] width 38 height 5
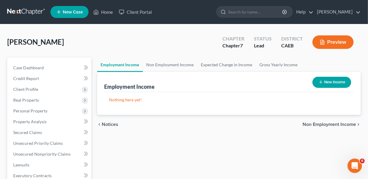
click at [339, 82] on button "New Income" at bounding box center [331, 82] width 39 height 11
select select "0"
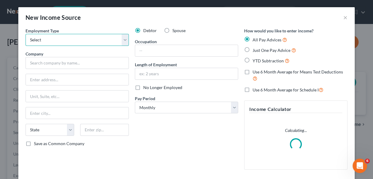
click at [119, 39] on select "Select Full or [DEMOGRAPHIC_DATA] Employment Self Employment" at bounding box center [77, 40] width 103 height 12
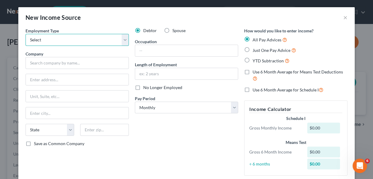
select select "0"
click at [26, 34] on select "Select Full or [DEMOGRAPHIC_DATA] Employment Self Employment" at bounding box center [77, 40] width 103 height 12
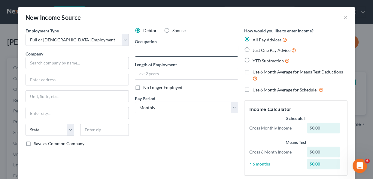
click at [137, 48] on input "text" at bounding box center [186, 50] width 103 height 11
click at [147, 50] on input "End Pint Solutions Engineer" at bounding box center [186, 50] width 103 height 11
type input "End Point Solutions Engineer"
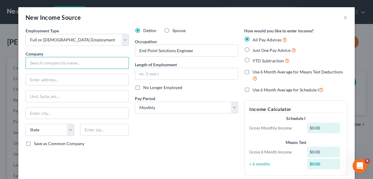
click at [75, 62] on input "text" at bounding box center [77, 63] width 103 height 12
type input "Community Medical Centers"
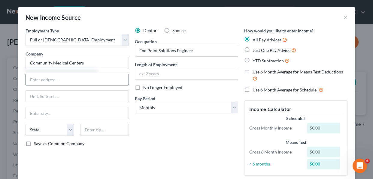
click at [61, 78] on input "text" at bounding box center [77, 79] width 103 height 11
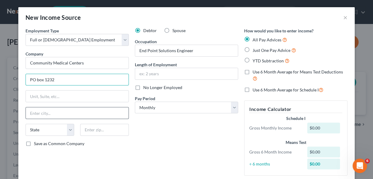
type input "PO box 1232"
click at [47, 112] on input "text" at bounding box center [77, 112] width 103 height 11
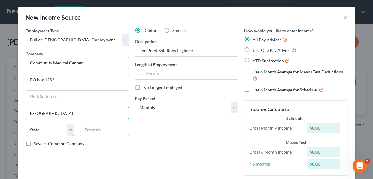
type input "[GEOGRAPHIC_DATA]"
click at [44, 130] on select "State [US_STATE] AK AR AZ CA CO CT DE DC [GEOGRAPHIC_DATA] [GEOGRAPHIC_DATA] GU…" at bounding box center [50, 130] width 49 height 12
select select "4"
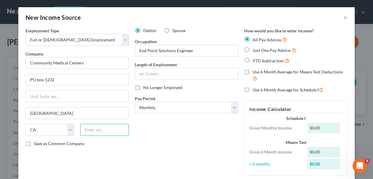
click at [88, 128] on input "text" at bounding box center [104, 130] width 49 height 12
type input "93716"
click at [34, 145] on label "Save as Common Company" at bounding box center [59, 144] width 50 height 6
click at [36, 145] on input "Save as Common Company" at bounding box center [38, 143] width 4 height 4
checkbox input "true"
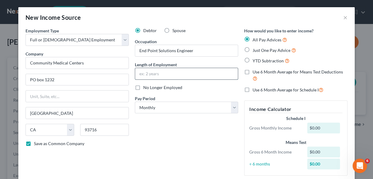
click at [150, 75] on input "text" at bounding box center [186, 73] width 103 height 11
type input "3 yrs"
click at [252, 50] on label "Just One Pay Advice" at bounding box center [274, 50] width 44 height 7
click at [255, 50] on input "Just One Pay Advice" at bounding box center [257, 49] width 4 height 4
radio input "true"
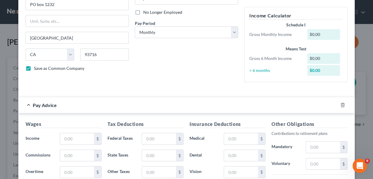
scroll to position [77, 0]
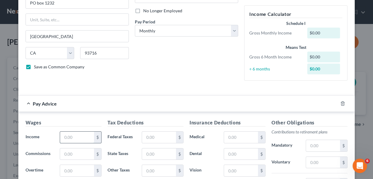
click at [69, 135] on input "text" at bounding box center [77, 137] width 34 height 11
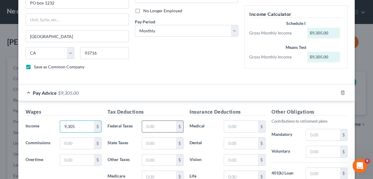
type input "9,305"
click at [144, 126] on input "text" at bounding box center [159, 126] width 34 height 11
click at [319, 173] on input "text" at bounding box center [323, 173] width 34 height 11
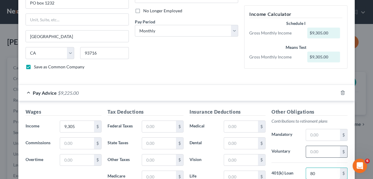
type input "80"
click at [315, 151] on input "text" at bounding box center [323, 151] width 34 height 11
type input "84"
click at [241, 138] on input "text" at bounding box center [241, 143] width 34 height 11
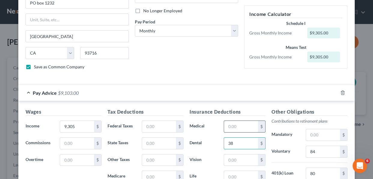
type input "38"
click at [231, 128] on input "text" at bounding box center [241, 126] width 34 height 11
type input "1,010"
click at [231, 160] on input "text" at bounding box center [241, 160] width 34 height 11
click at [234, 157] on input "text" at bounding box center [241, 160] width 34 height 11
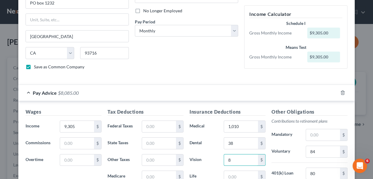
type input "8"
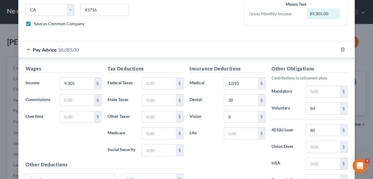
scroll to position [130, 0]
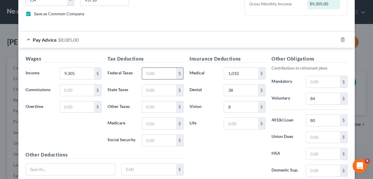
click at [159, 71] on input "text" at bounding box center [159, 73] width 34 height 11
type input "1,700"
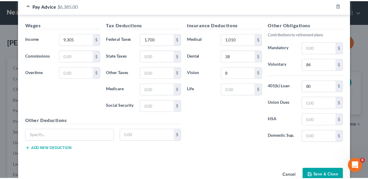
scroll to position [177, 0]
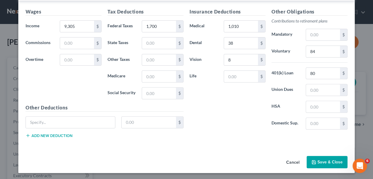
click at [319, 159] on button "Save & Close" at bounding box center [326, 162] width 41 height 13
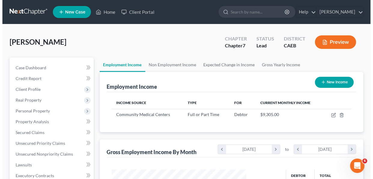
scroll to position [107, 147]
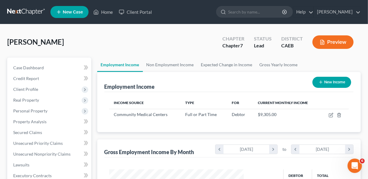
click at [335, 41] on button "Preview" at bounding box center [332, 42] width 41 height 14
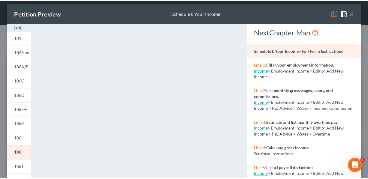
scroll to position [2, 0]
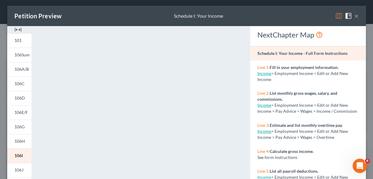
click at [354, 17] on button "×" at bounding box center [356, 15] width 4 height 7
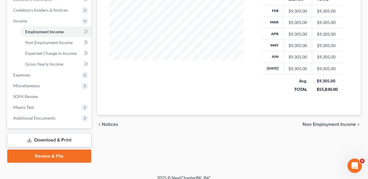
scroll to position [182, 0]
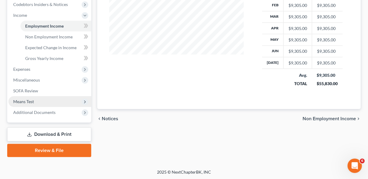
click at [31, 103] on span "Means Test" at bounding box center [23, 101] width 21 height 5
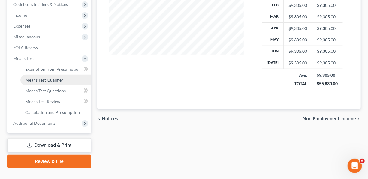
click at [46, 80] on span "Means Test Qualifier" at bounding box center [44, 79] width 38 height 5
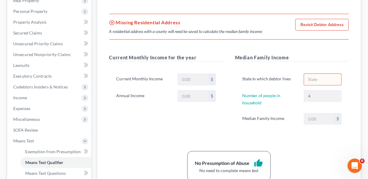
scroll to position [41, 0]
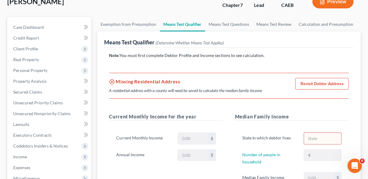
click at [329, 84] on link "Revisit Debtor Address" at bounding box center [321, 84] width 53 height 12
select select "0"
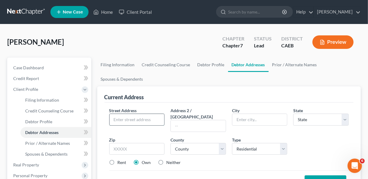
click at [130, 121] on input "text" at bounding box center [137, 119] width 55 height 11
type input "11082"
click at [243, 120] on input "text" at bounding box center [259, 119] width 55 height 11
type input "Clovis"
click at [321, 114] on select "State [US_STATE] AK AR AZ CA CO CT DE DC [GEOGRAPHIC_DATA] [GEOGRAPHIC_DATA] GU…" at bounding box center [321, 120] width 56 height 12
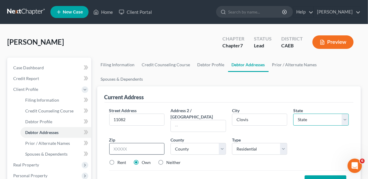
select select "4"
click at [147, 144] on input "text" at bounding box center [137, 149] width 56 height 12
type input "93619"
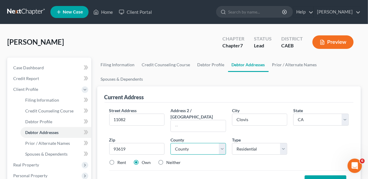
click at [221, 144] on select "County [GEOGRAPHIC_DATA] [GEOGRAPHIC_DATA] [GEOGRAPHIC_DATA] [GEOGRAPHIC_DATA] …" at bounding box center [198, 149] width 56 height 12
select select "9"
click at [170, 143] on select "County [GEOGRAPHIC_DATA] [GEOGRAPHIC_DATA] [GEOGRAPHIC_DATA] [GEOGRAPHIC_DATA] …" at bounding box center [198, 149] width 56 height 12
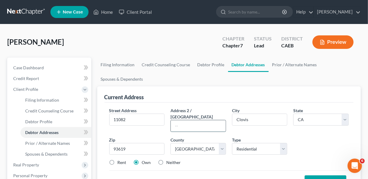
click at [189, 120] on input "text" at bounding box center [198, 125] width 55 height 11
click at [133, 120] on input "11082" at bounding box center [137, 119] width 55 height 11
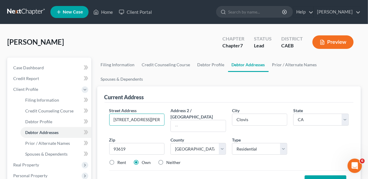
type input "11082 E. Greenbury Way"
click at [318, 176] on button "Save Address" at bounding box center [326, 182] width 42 height 13
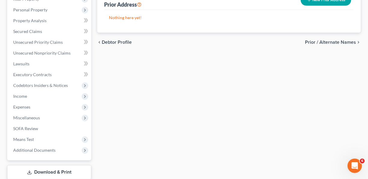
scroll to position [168, 0]
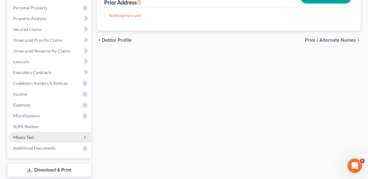
click at [32, 137] on span "Means Test" at bounding box center [23, 137] width 21 height 5
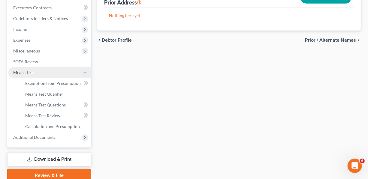
scroll to position [103, 0]
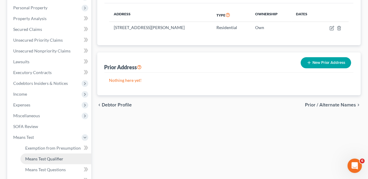
click at [42, 157] on span "Means Test Qualifier" at bounding box center [44, 158] width 38 height 5
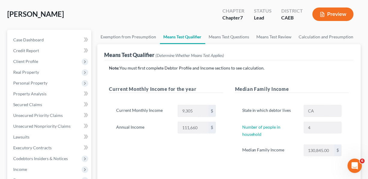
scroll to position [30, 0]
